Goal: Transaction & Acquisition: Subscribe to service/newsletter

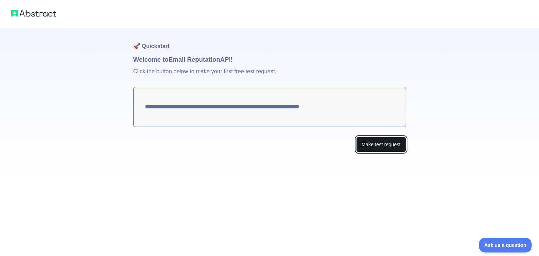
click at [376, 145] on button "Make test request" at bounding box center [381, 145] width 50 height 16
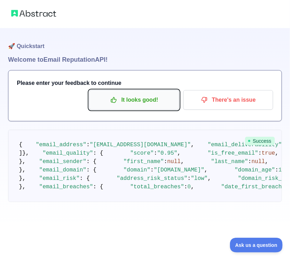
click at [133, 104] on p "It looks good!" at bounding box center [133, 100] width 79 height 12
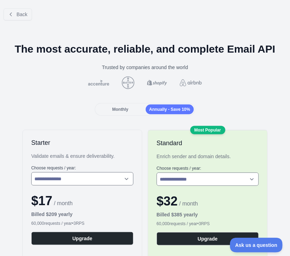
click at [135, 103] on div "**********" at bounding box center [145, 128] width 290 height 256
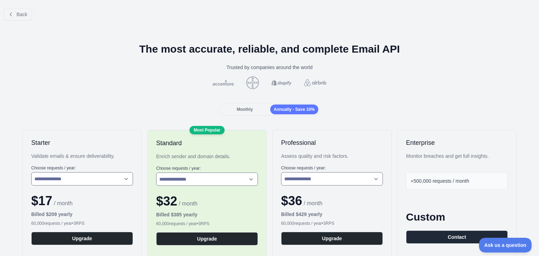
click at [248, 109] on span "Monthly" at bounding box center [245, 109] width 16 height 5
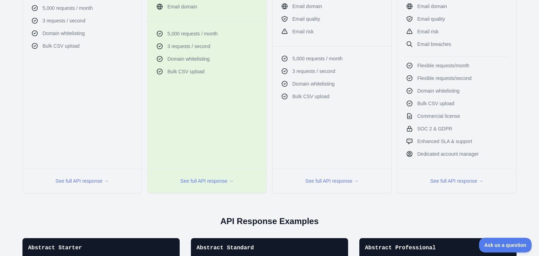
scroll to position [296, 0]
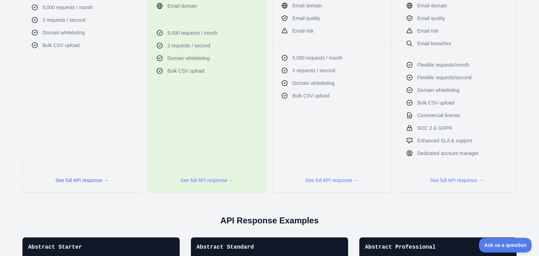
click at [87, 181] on button "See full API response →" at bounding box center [81, 180] width 53 height 7
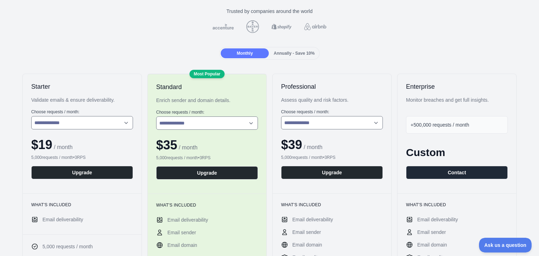
scroll to position [0, 0]
